Goal: Complete application form

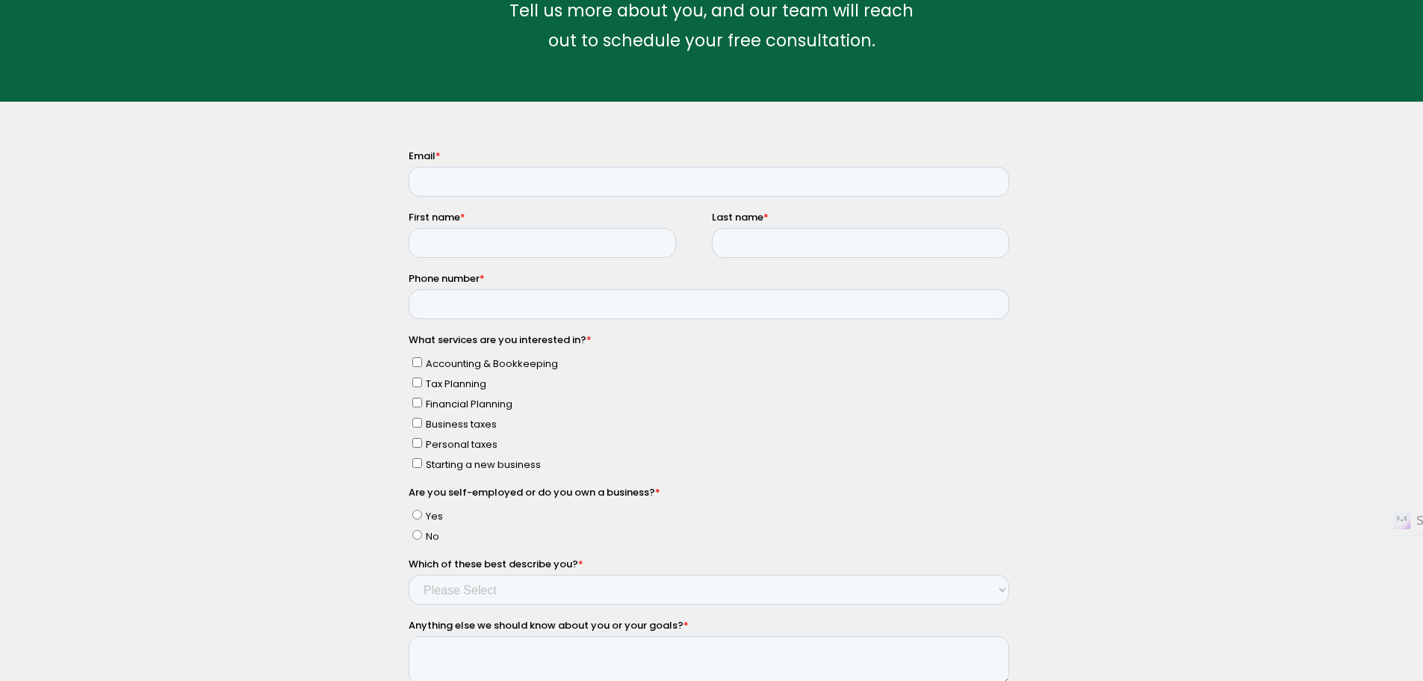
scroll to position [149, 0]
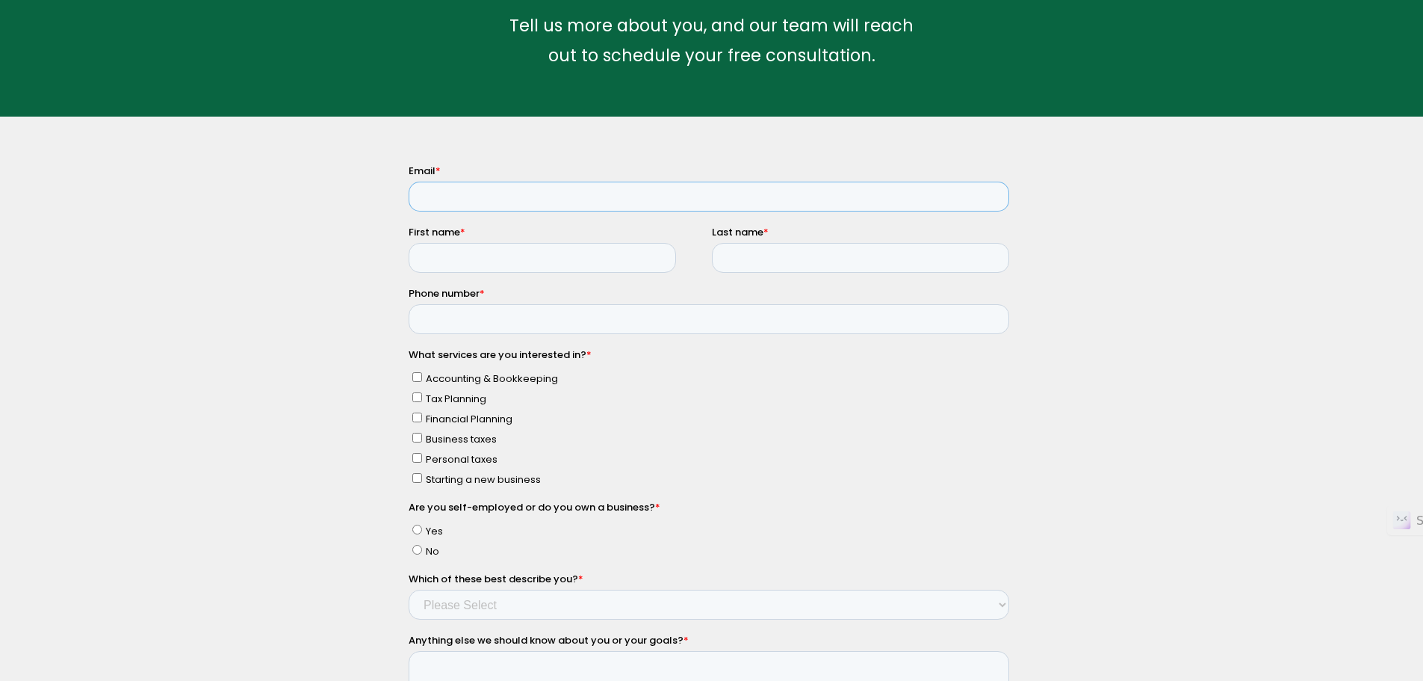
click at [473, 193] on input "Email *" at bounding box center [708, 196] width 601 height 30
type input "[PERSON_NAME][EMAIL_ADDRESS][PERSON_NAME][DOMAIN_NAME]"
type input "[PERSON_NAME]"
type input "Zarrabian"
type input "6174471767"
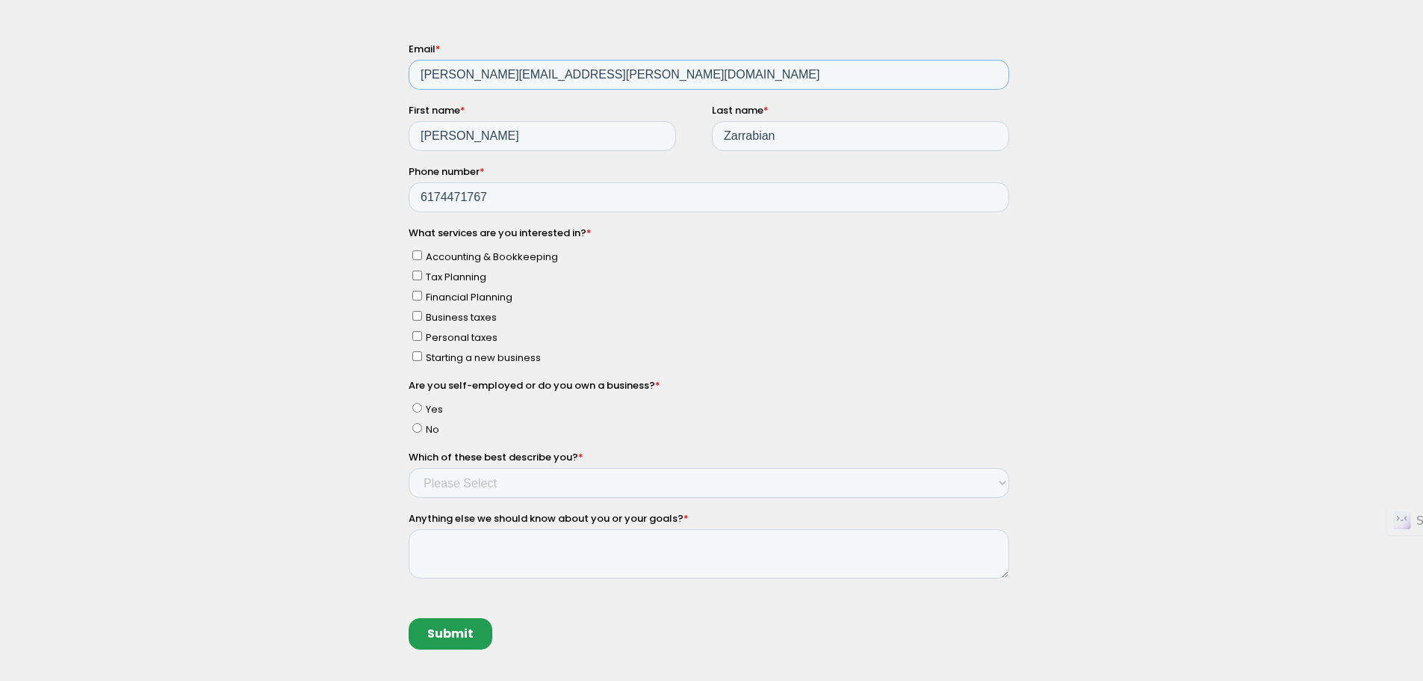
scroll to position [299, 0]
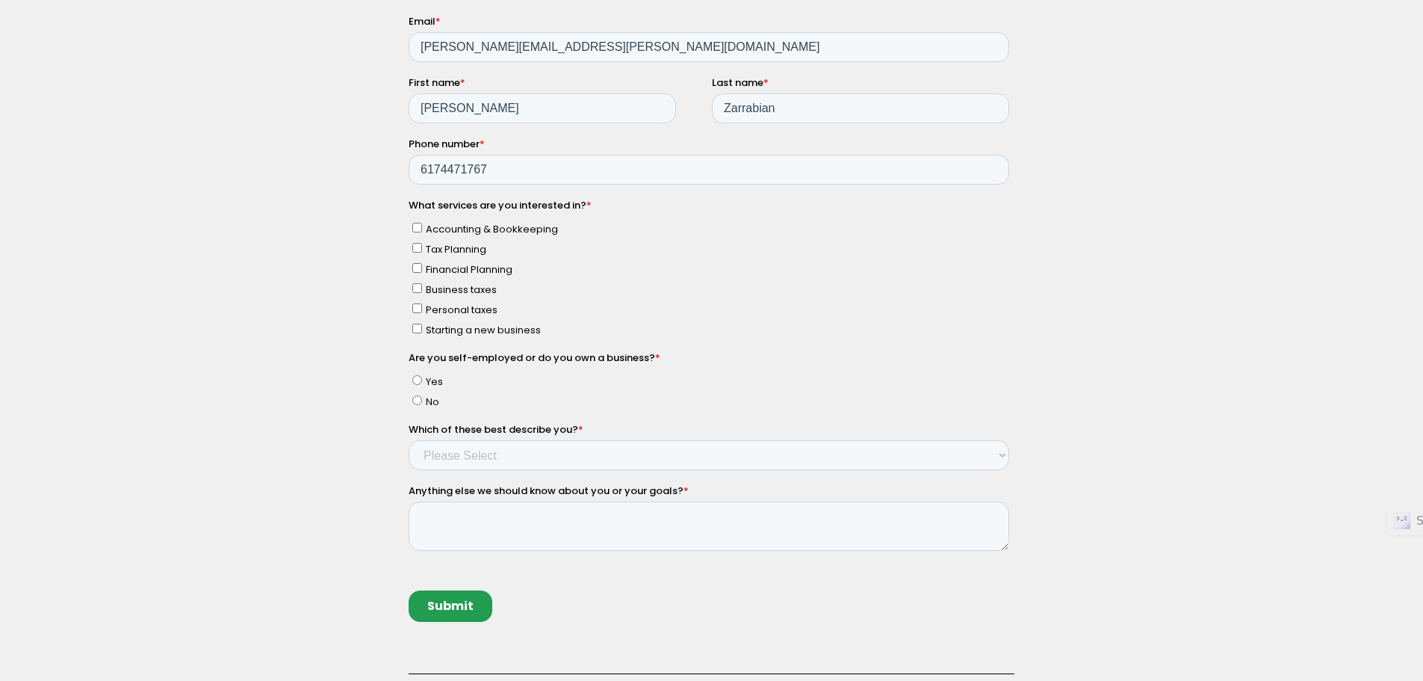
click at [418, 247] on input "Tax Planning" at bounding box center [417, 247] width 10 height 10
checkbox input "true"
click at [419, 402] on input "No" at bounding box center [417, 399] width 10 height 10
radio input "true"
click at [477, 456] on select "Please Select Income < $100k Income between $100k-$250k Income between $250k-$5…" at bounding box center [708, 454] width 601 height 30
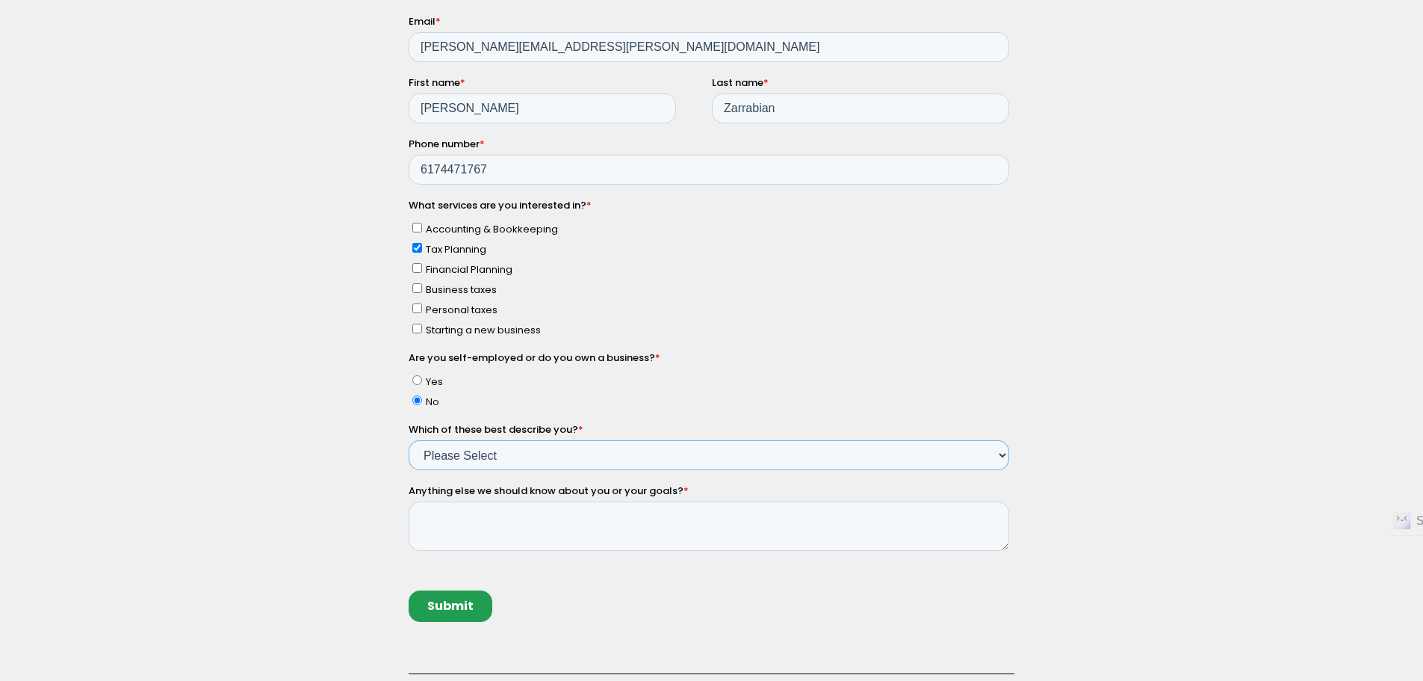
select select "Income between $350k-$500k"
click at [408, 439] on select "Please Select Income < $100k Income between $100k-$250k Income between $250k-$5…" at bounding box center [708, 454] width 601 height 30
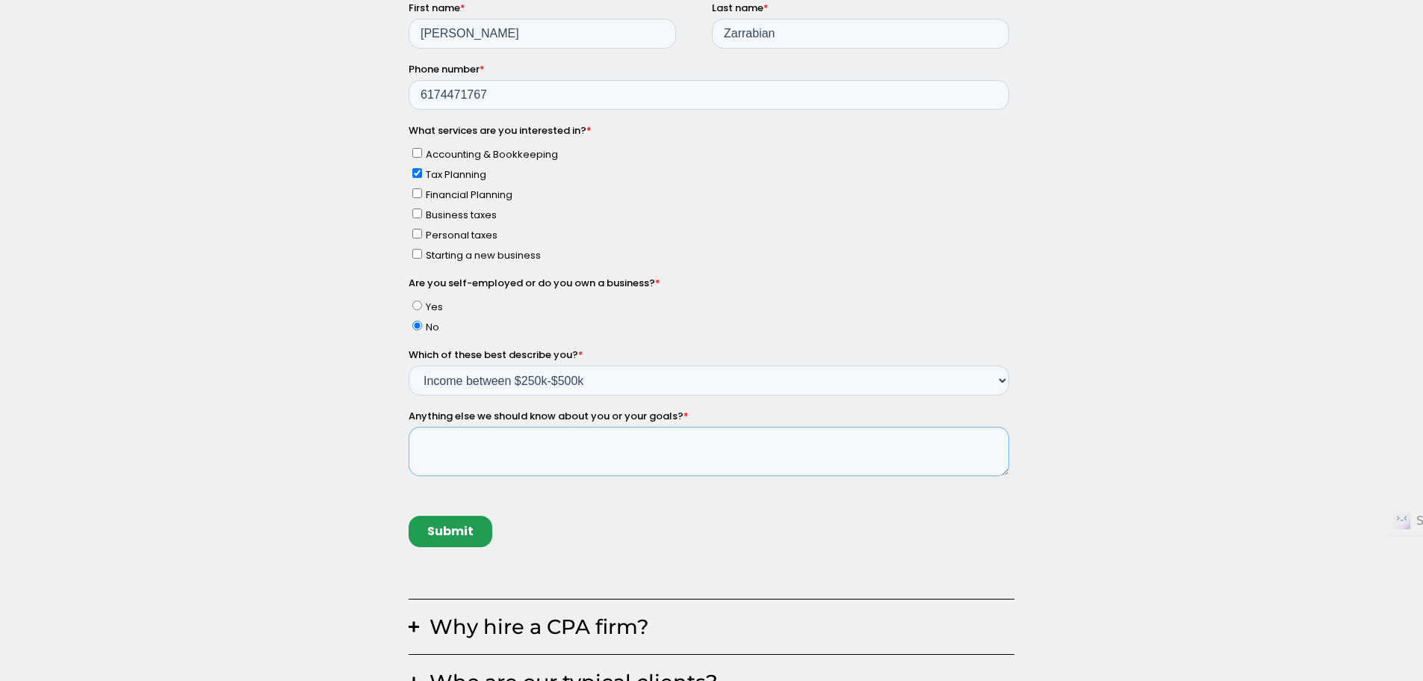
click at [480, 455] on textarea "Anything else we should know about you or your goals? *" at bounding box center [708, 451] width 601 height 49
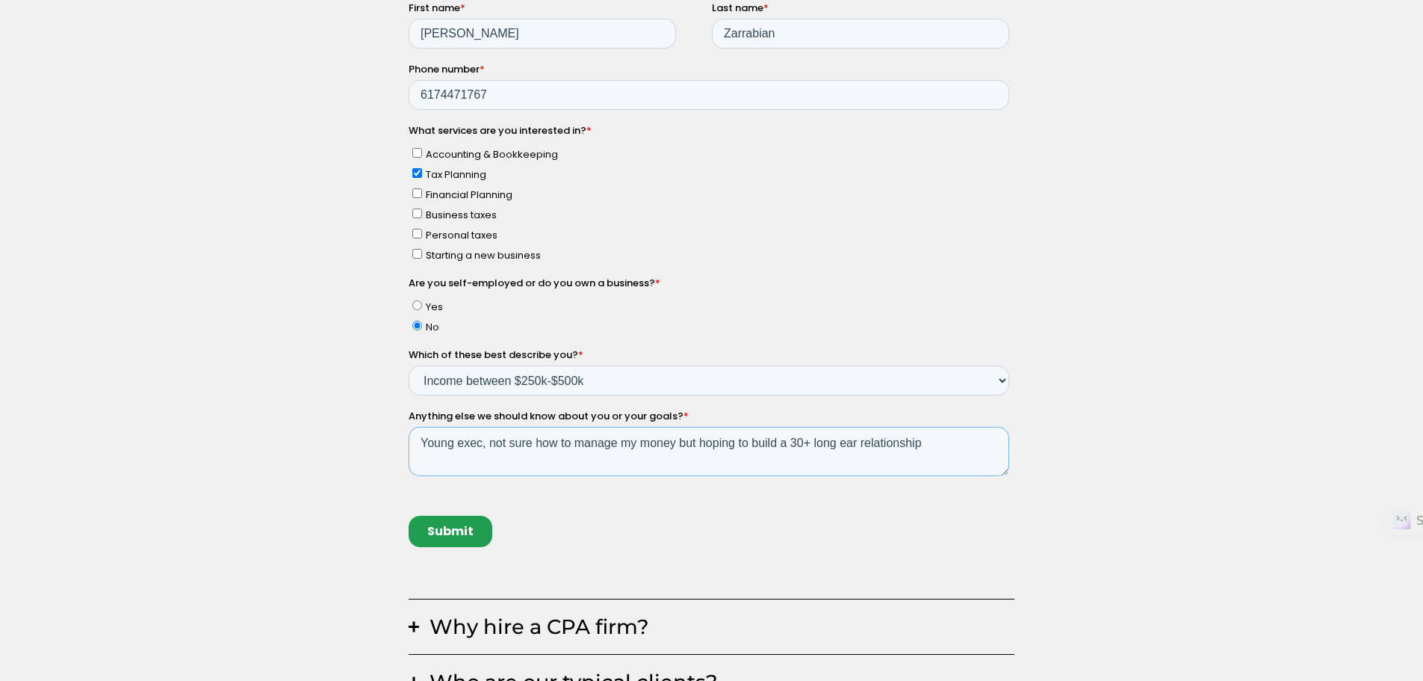
type textarea "Young exec, not sure how to manage my money but hoping to build a 30+ long ear …"
click at [471, 532] on input "Submit" at bounding box center [450, 530] width 84 height 31
